Goal: Task Accomplishment & Management: Complete application form

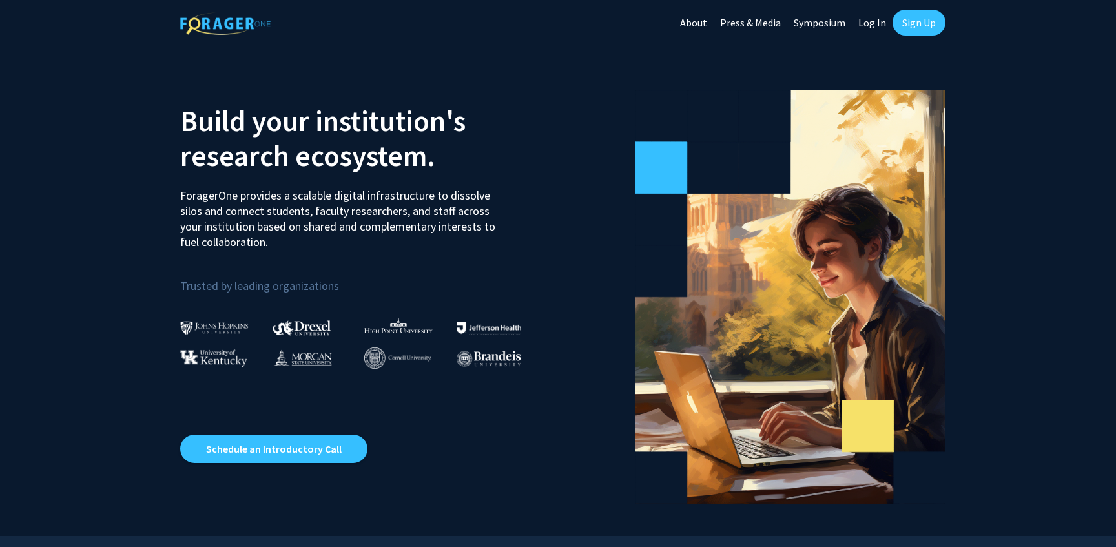
click at [879, 26] on link "Log In" at bounding box center [872, 22] width 41 height 45
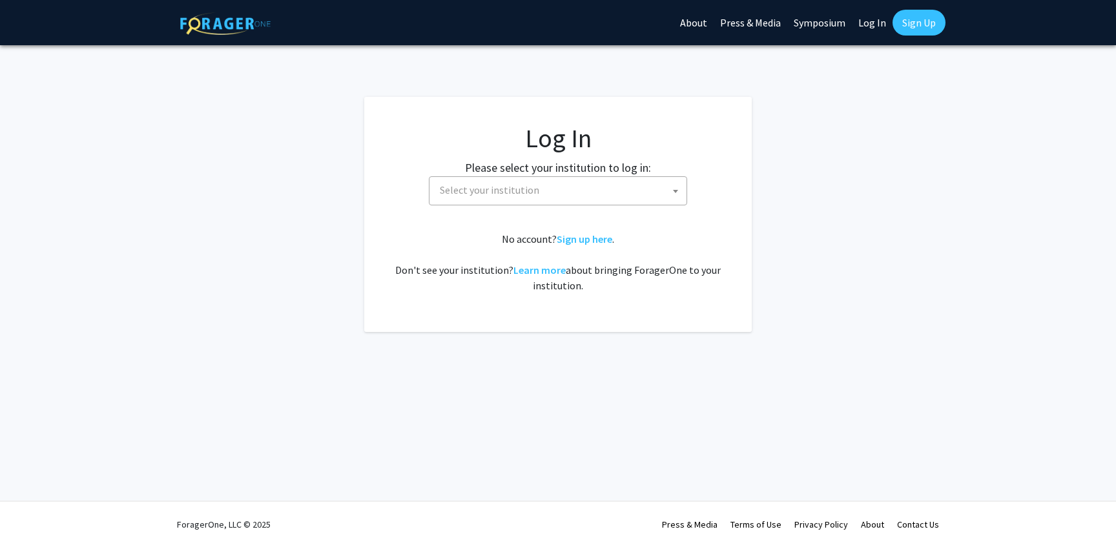
drag, startPoint x: 675, startPoint y: 196, endPoint x: 675, endPoint y: 186, distance: 9.7
click at [675, 196] on span at bounding box center [675, 191] width 13 height 28
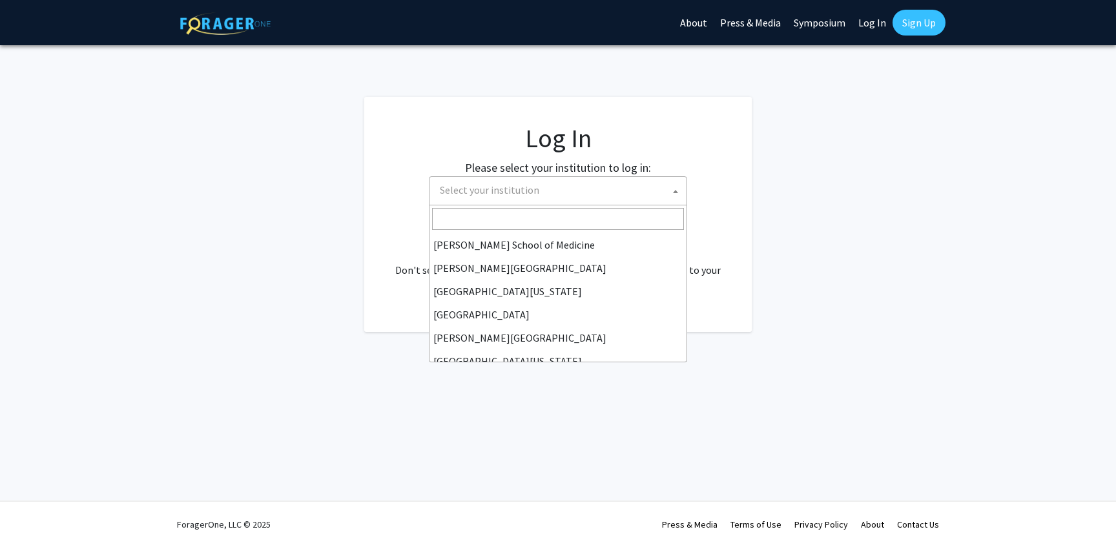
scroll to position [452, 0]
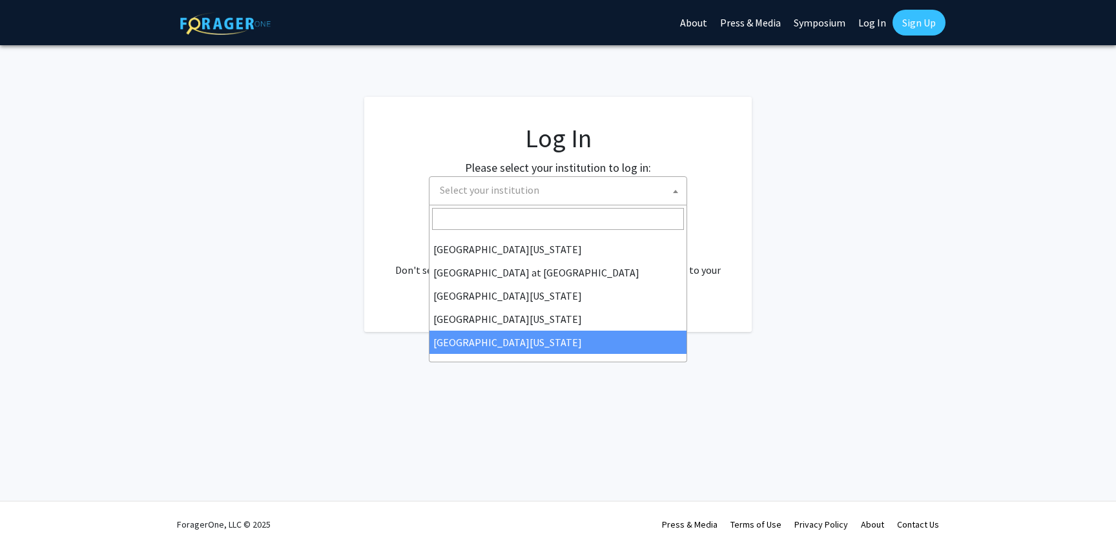
select select "33"
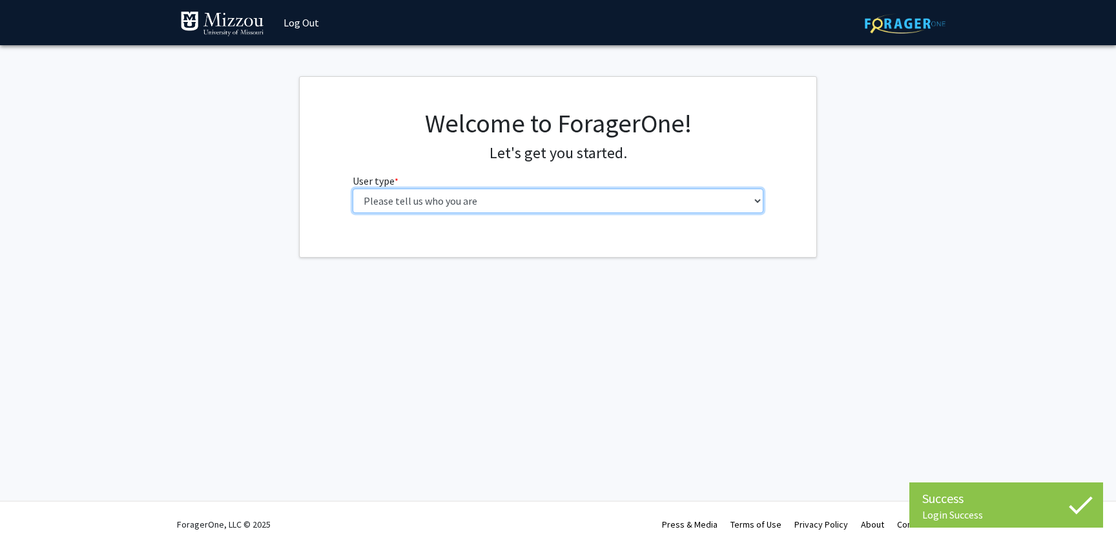
click at [758, 204] on select "Please tell us who you are Undergraduate Student Master's Student Doctoral Cand…" at bounding box center [558, 201] width 411 height 25
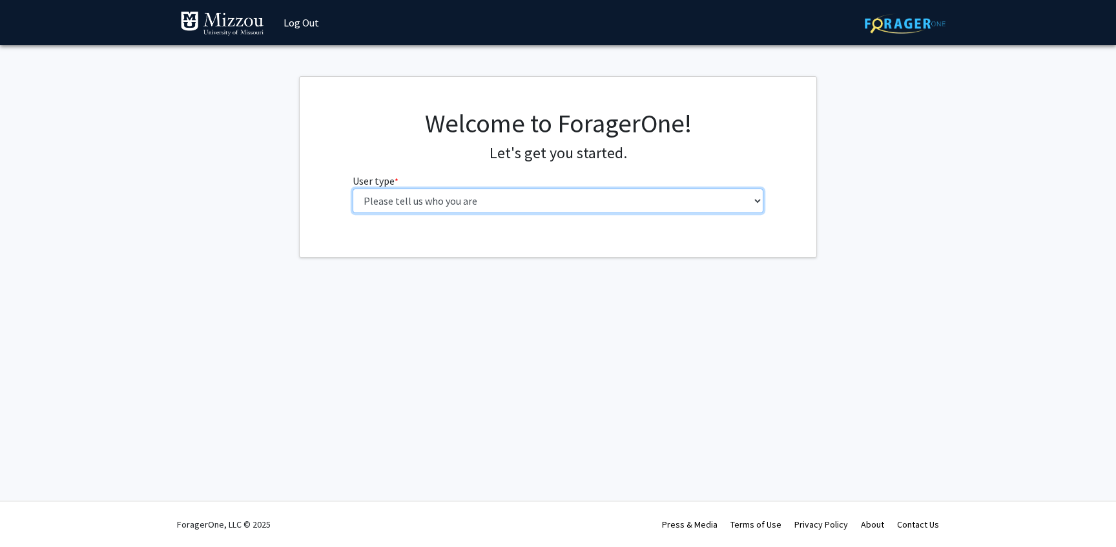
select select "1: undergrad"
click at [353, 189] on select "Please tell us who you are Undergraduate Student Master's Student Doctoral Cand…" at bounding box center [558, 201] width 411 height 25
